Goal: Find specific page/section: Find specific page/section

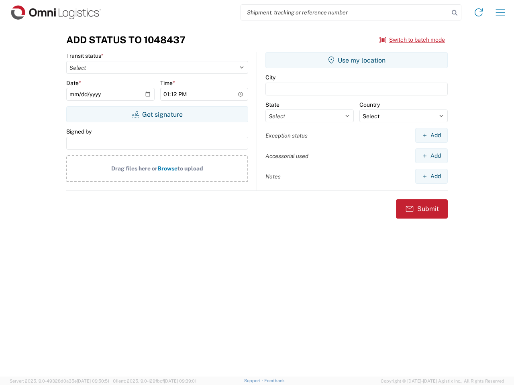
click at [345, 12] on input "search" at bounding box center [345, 12] width 208 height 15
click at [454, 13] on icon at bounding box center [454, 12] width 11 height 11
click at [478, 12] on icon at bounding box center [478, 12] width 13 height 13
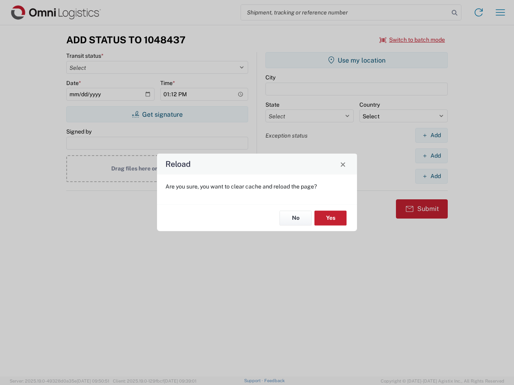
click at [500, 12] on div "Reload Are you sure, you want to clear cache and reload the page? No Yes" at bounding box center [257, 192] width 514 height 385
click at [412, 40] on div "Reload Are you sure, you want to clear cache and reload the page? No Yes" at bounding box center [257, 192] width 514 height 385
click at [157, 114] on div "Reload Are you sure, you want to clear cache and reload the page? No Yes" at bounding box center [257, 192] width 514 height 385
click at [356, 60] on div "Reload Are you sure, you want to clear cache and reload the page? No Yes" at bounding box center [257, 192] width 514 height 385
click at [431, 135] on div "Reload Are you sure, you want to clear cache and reload the page? No Yes" at bounding box center [257, 192] width 514 height 385
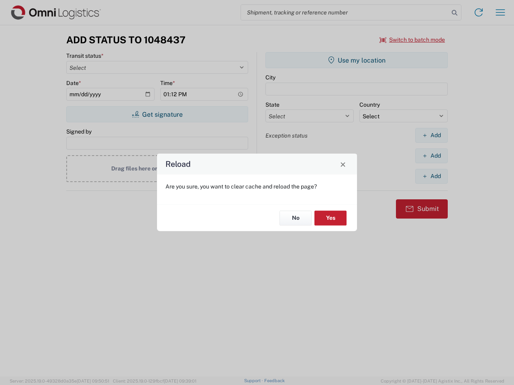
click at [431, 156] on div "Reload Are you sure, you want to clear cache and reload the page? No Yes" at bounding box center [257, 192] width 514 height 385
click at [431, 176] on div "Reload Are you sure, you want to clear cache and reload the page? No Yes" at bounding box center [257, 192] width 514 height 385
